Goal: Find specific page/section: Find specific page/section

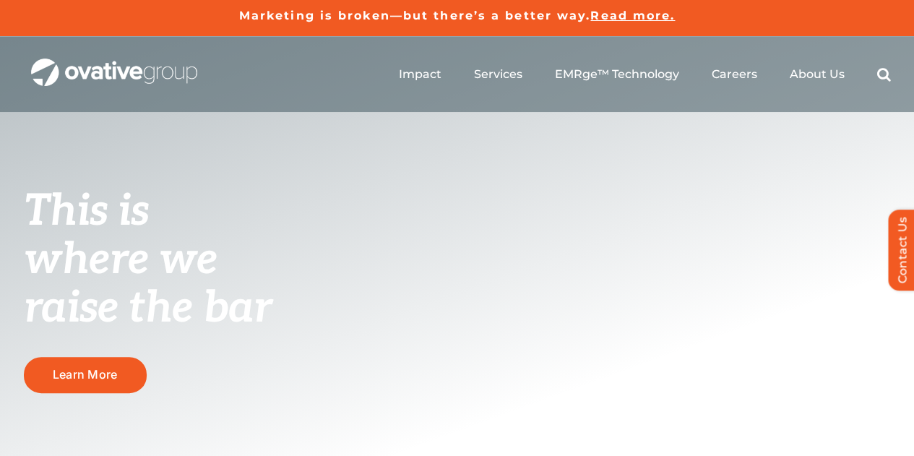
click at [11, 160] on div "This is where we raise the bar Learn More" at bounding box center [457, 344] width 914 height 614
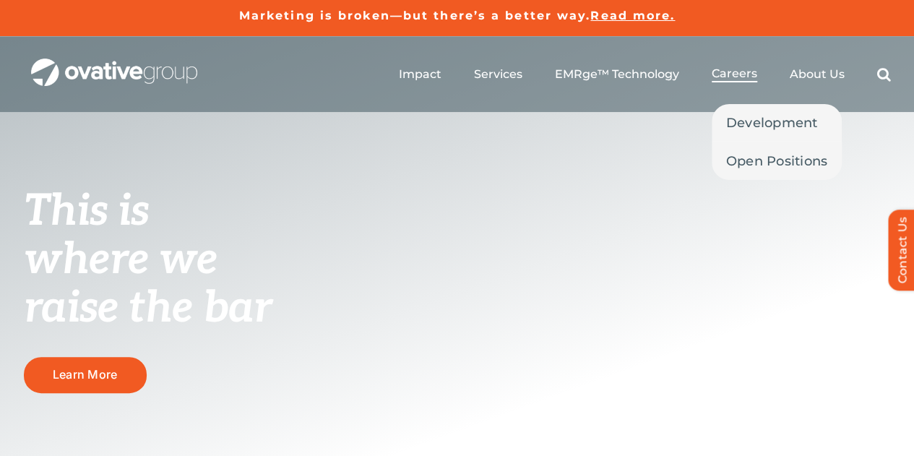
click at [726, 76] on span "Careers" at bounding box center [735, 73] width 46 height 14
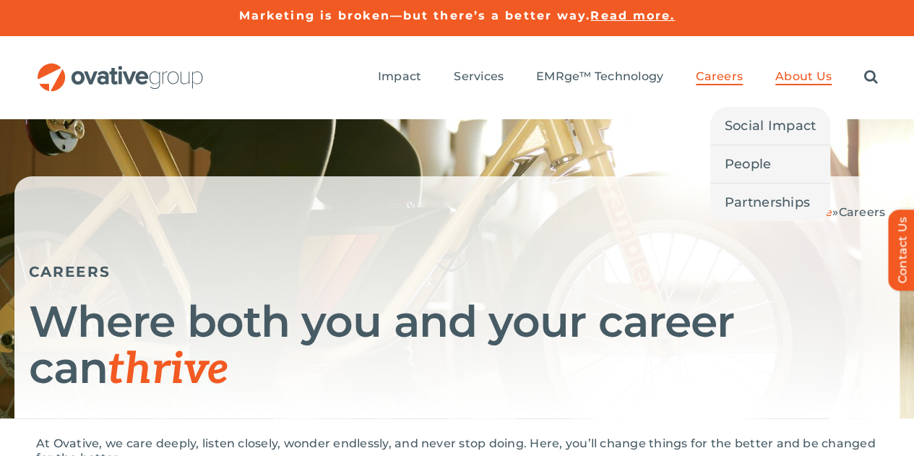
drag, startPoint x: 803, startPoint y: 46, endPoint x: 802, endPoint y: 53, distance: 7.4
click at [803, 54] on ul "Impact Expert Insights Case Studies Awards & Press Services Media Measurement C…" at bounding box center [628, 77] width 500 height 46
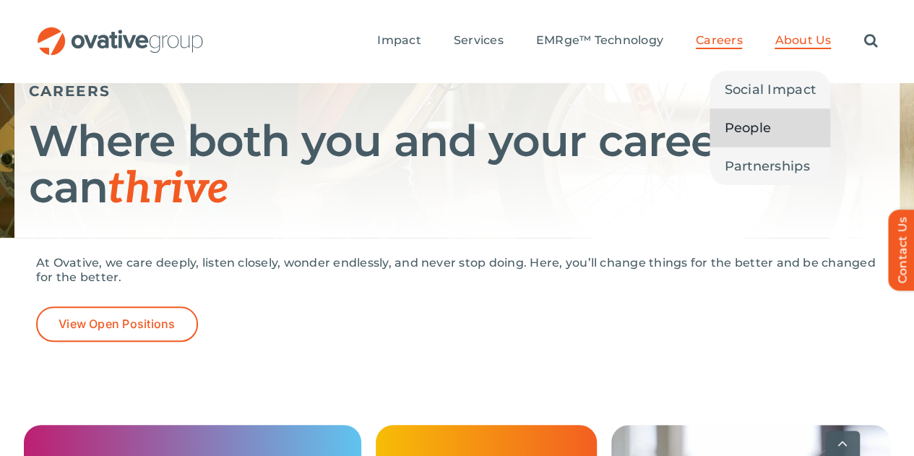
scroll to position [217, 0]
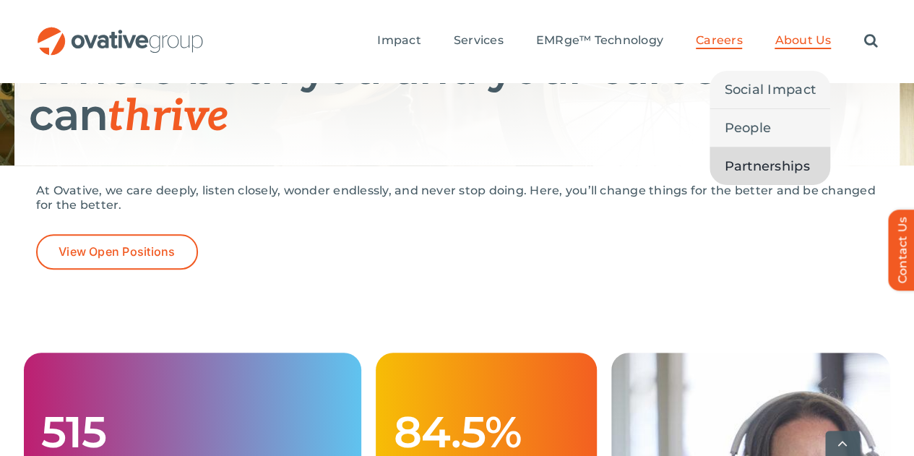
click at [780, 156] on span "Partnerships" at bounding box center [766, 166] width 85 height 20
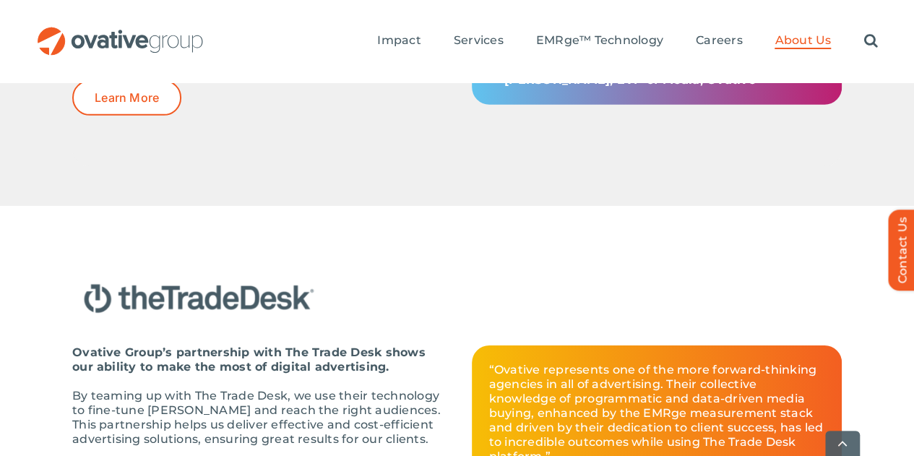
scroll to position [2323, 0]
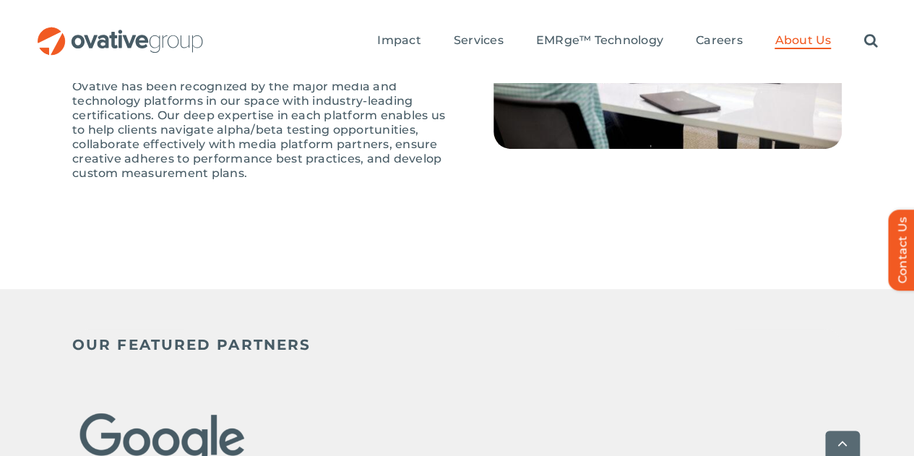
scroll to position [433, 0]
